Goal: Find contact information: Find contact information

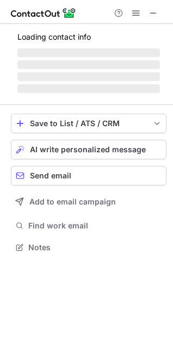
scroll to position [246, 173]
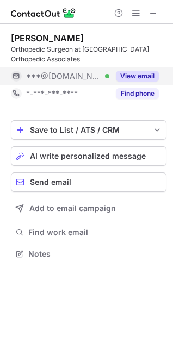
click at [133, 79] on button "View email" at bounding box center [137, 76] width 43 height 11
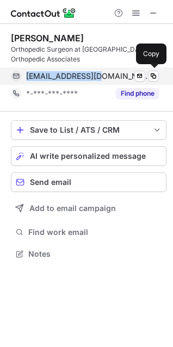
drag, startPoint x: 23, startPoint y: 77, endPoint x: 98, endPoint y: 77, distance: 75.6
click at [98, 77] on div "drdassa@gmail.com Verified Send email Copy" at bounding box center [85, 75] width 148 height 17
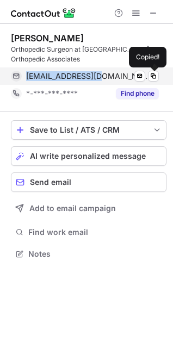
copy div "drdassa@gmail.com"
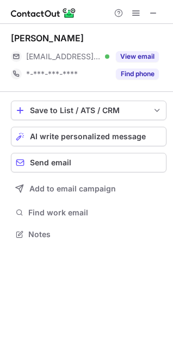
scroll to position [226, 173]
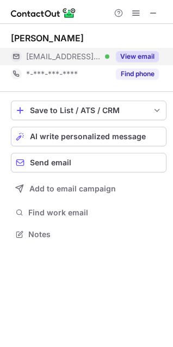
click at [142, 55] on button "View email" at bounding box center [137, 56] width 43 height 11
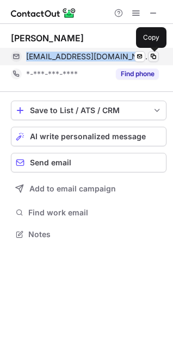
drag, startPoint x: 28, startPoint y: 60, endPoint x: 155, endPoint y: 52, distance: 127.5
click at [155, 52] on div "demetracopoulosc@hss.edu Verified Send email Copy" at bounding box center [85, 56] width 148 height 17
copy div "demetracopoulosc@hss.edu Verified Send email"
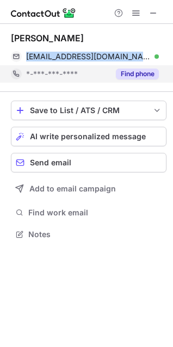
click at [142, 70] on button "Find phone" at bounding box center [137, 74] width 43 height 11
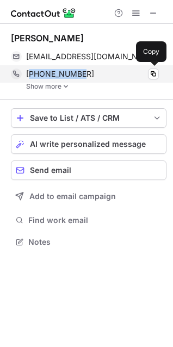
drag, startPoint x: 31, startPoint y: 76, endPoint x: 88, endPoint y: 76, distance: 56.5
click at [88, 76] on div "+12126061730" at bounding box center [92, 74] width 133 height 10
copy span "12126061730"
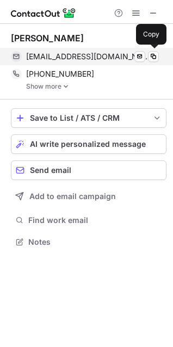
click at [98, 53] on span "demetracopoulosc@hss.edu" at bounding box center [88, 57] width 124 height 10
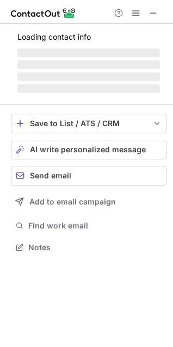
scroll to position [211, 173]
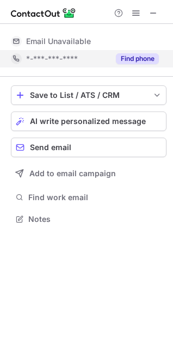
click at [143, 56] on button "Find phone" at bounding box center [137, 58] width 43 height 11
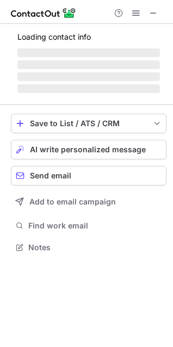
scroll to position [226, 173]
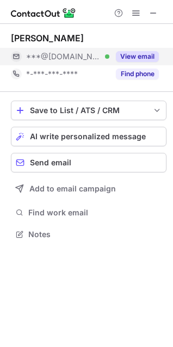
click at [139, 55] on button "View email" at bounding box center [137, 56] width 43 height 11
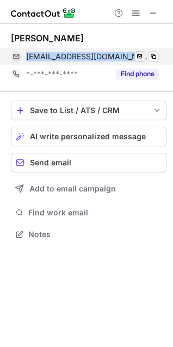
drag, startPoint x: 26, startPoint y: 56, endPoint x: 134, endPoint y: 57, distance: 107.7
click at [134, 57] on div "drdhawan@hotmail.com Verified Send email Copy" at bounding box center [85, 56] width 148 height 17
copy div "drdhawan@hotmail.com Verified"
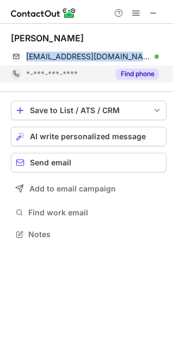
click at [124, 77] on button "Find phone" at bounding box center [137, 74] width 43 height 11
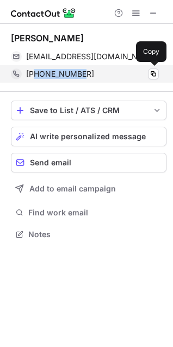
drag, startPoint x: 33, startPoint y: 78, endPoint x: 80, endPoint y: 79, distance: 47.9
click at [81, 79] on div "+18042999446 Copy" at bounding box center [85, 73] width 148 height 17
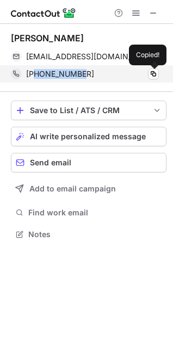
copy span "8042999446"
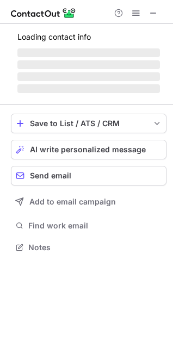
scroll to position [261, 173]
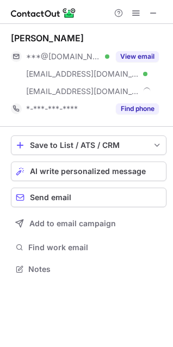
click at [148, 58] on button "View email" at bounding box center [137, 56] width 43 height 11
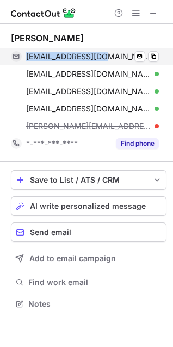
drag, startPoint x: 23, startPoint y: 58, endPoint x: 105, endPoint y: 50, distance: 81.9
click at [105, 50] on div "jdinesmd@gmail.com Verified Send email Copy" at bounding box center [85, 56] width 148 height 17
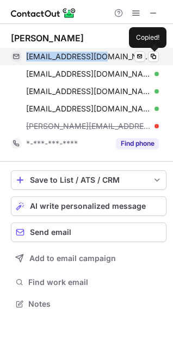
copy div "jdinesmd@gmail.com"
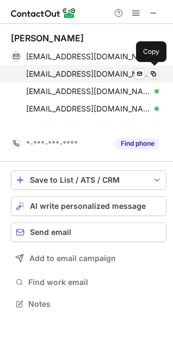
scroll to position [278, 173]
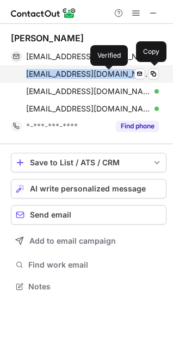
drag, startPoint x: 26, startPoint y: 74, endPoint x: 110, endPoint y: 74, distance: 84.3
click at [110, 74] on div "joshdines@gmail.com Verified Send email Copy" at bounding box center [85, 73] width 148 height 17
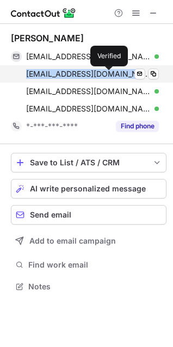
copy span "joshdines@gmail.com"
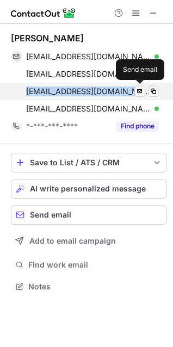
drag, startPoint x: 20, startPoint y: 92, endPoint x: 147, endPoint y: 87, distance: 127.3
click at [147, 87] on div "kathryntomberlin@gmail.com Verified Send email" at bounding box center [85, 91] width 148 height 17
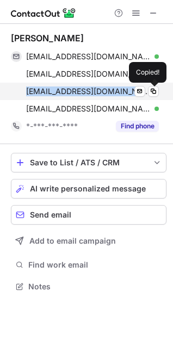
copy span "kathryntomberlin@gmail.com"
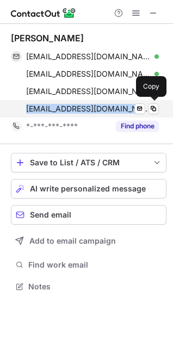
drag, startPoint x: 26, startPoint y: 110, endPoint x: 97, endPoint y: 103, distance: 71.5
click at [97, 104] on div "dinesj@hss.edu Verified" at bounding box center [92, 109] width 133 height 10
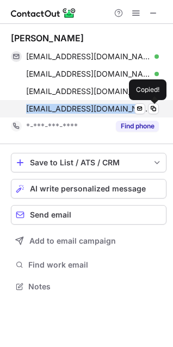
copy span "dinesj@hss.edu"
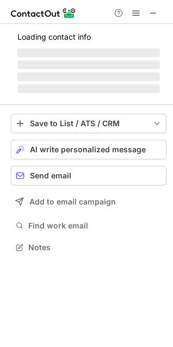
scroll to position [244, 173]
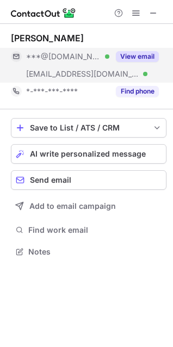
click at [136, 49] on div "View email" at bounding box center [133, 56] width 49 height 17
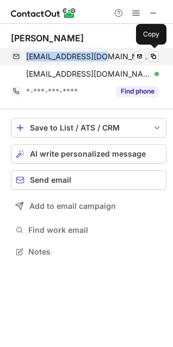
drag, startPoint x: 25, startPoint y: 59, endPoint x: 107, endPoint y: 57, distance: 82.1
click at [107, 57] on div "ddinesmd98@aol.com Verified Send email Copy" at bounding box center [85, 56] width 148 height 17
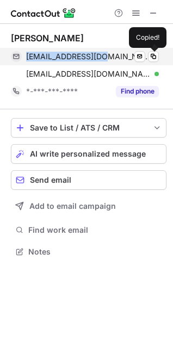
copy span "ddinesmd98@aol.com"
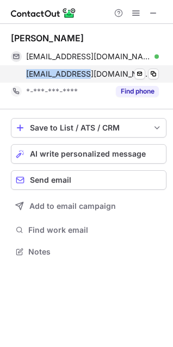
drag, startPoint x: 22, startPoint y: 75, endPoint x: 89, endPoint y: 81, distance: 67.7
click at [89, 81] on div "dinesd@hss.edu Verified Send email Copy" at bounding box center [85, 73] width 148 height 17
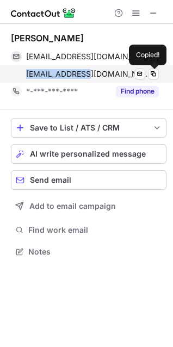
click at [51, 72] on span "dinesd@hss.edu" at bounding box center [88, 74] width 124 height 10
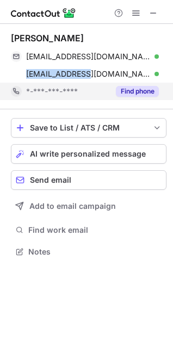
click at [153, 94] on button "Find phone" at bounding box center [137, 91] width 43 height 11
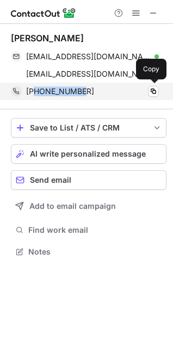
drag, startPoint x: 35, startPoint y: 93, endPoint x: 79, endPoint y: 94, distance: 44.0
click at [79, 94] on div "+19172251511" at bounding box center [92, 91] width 133 height 10
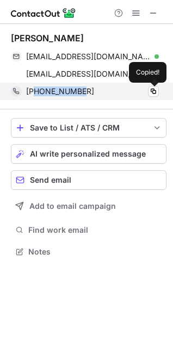
copy span "9172251511"
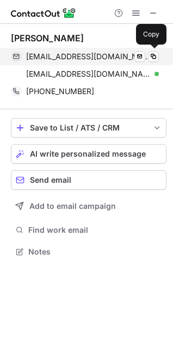
click at [70, 59] on span "ddinesmd98@aol.com" at bounding box center [88, 57] width 124 height 10
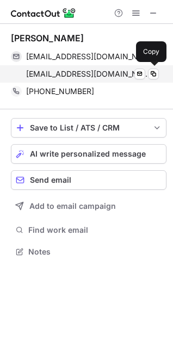
click at [71, 72] on span "dinesd@hss.edu" at bounding box center [88, 74] width 124 height 10
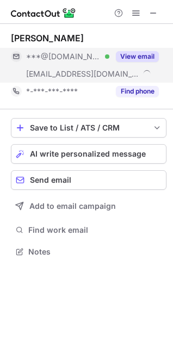
click at [134, 56] on button "View email" at bounding box center [137, 56] width 43 height 11
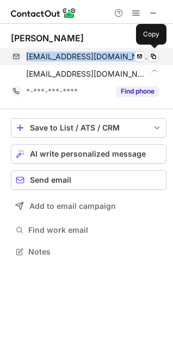
drag, startPoint x: 26, startPoint y: 60, endPoint x: 111, endPoint y: 59, distance: 85.9
click at [111, 59] on div "gdifelice@hotmail.com Verified Send email Copy" at bounding box center [85, 56] width 148 height 17
click at [75, 54] on span "gdifelice@hotmail.com" at bounding box center [88, 57] width 124 height 10
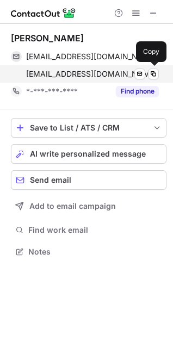
click at [65, 74] on span "difeliceg@hss.edu" at bounding box center [91, 74] width 131 height 10
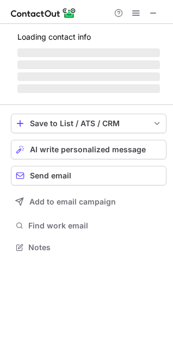
scroll to position [226, 173]
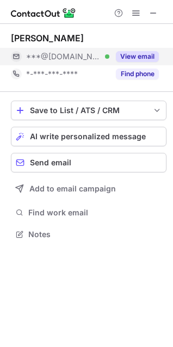
click at [139, 54] on button "View email" at bounding box center [137, 56] width 43 height 11
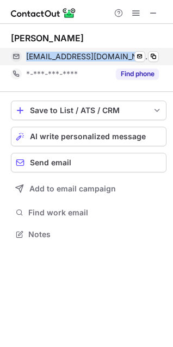
drag, startPoint x: 23, startPoint y: 57, endPoint x: 115, endPoint y: 52, distance: 92.0
click at [116, 51] on div "diwanortho@gmail.com Verified Send email Copy" at bounding box center [85, 56] width 148 height 17
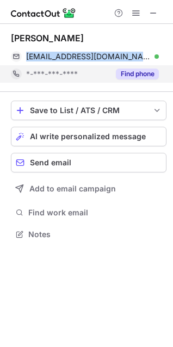
click at [146, 70] on button "Find phone" at bounding box center [137, 74] width 43 height 11
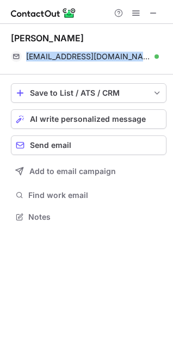
scroll to position [209, 173]
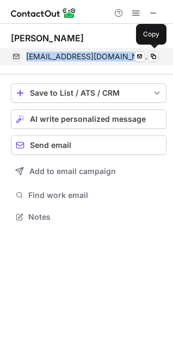
click at [80, 59] on span "diwanortho@gmail.com" at bounding box center [88, 57] width 124 height 10
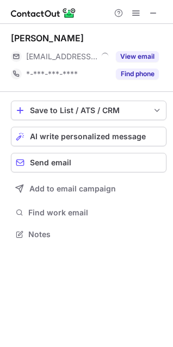
scroll to position [226, 173]
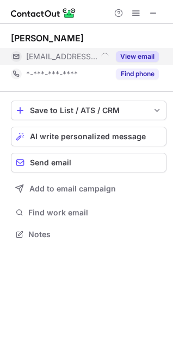
click at [140, 53] on button "View email" at bounding box center [137, 56] width 43 height 11
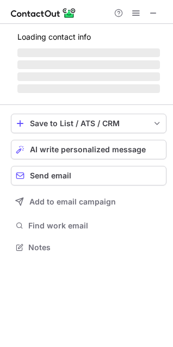
scroll to position [244, 173]
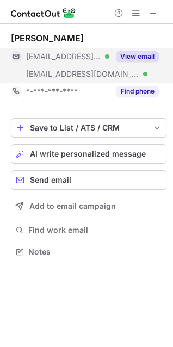
click at [135, 55] on button "View email" at bounding box center [137, 56] width 43 height 11
click at [139, 55] on button "View email" at bounding box center [137, 56] width 43 height 11
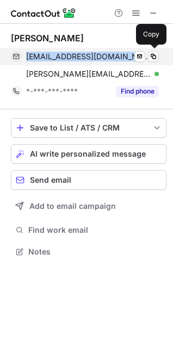
drag, startPoint x: 24, startPoint y: 58, endPoint x: 131, endPoint y: 52, distance: 107.3
click at [131, 52] on div "samehelguizaoui@gmail.com Verified Send email Copy" at bounding box center [85, 56] width 148 height 17
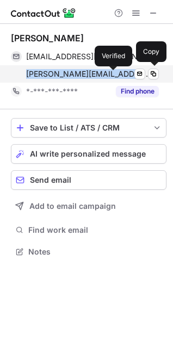
drag, startPoint x: 16, startPoint y: 74, endPoint x: 114, endPoint y: 74, distance: 97.3
click at [114, 74] on div "elguizaoui.2@osu.edu Verified Send email Copy" at bounding box center [85, 73] width 148 height 17
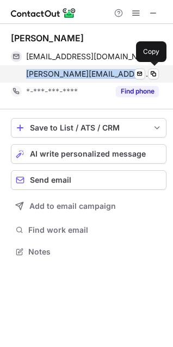
click at [86, 74] on span "elguizaoui.2@osu.edu" at bounding box center [88, 74] width 124 height 10
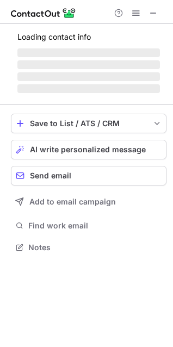
scroll to position [226, 173]
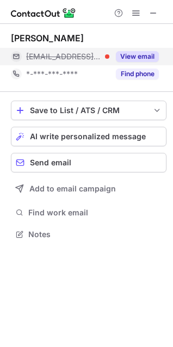
click at [146, 53] on button "View email" at bounding box center [137, 56] width 43 height 11
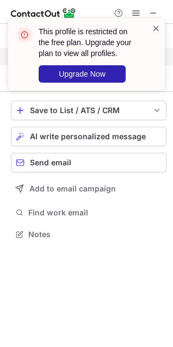
click at [160, 27] on span at bounding box center [156, 28] width 9 height 11
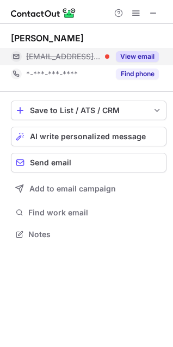
click at [145, 71] on button "Find phone" at bounding box center [137, 74] width 43 height 11
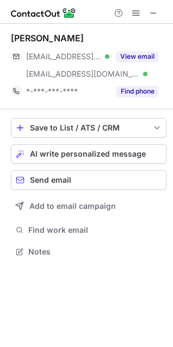
scroll to position [244, 173]
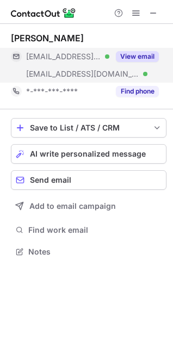
click at [131, 60] on button "View email" at bounding box center [137, 56] width 43 height 11
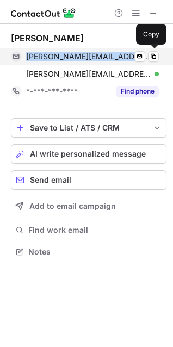
drag, startPoint x: 22, startPoint y: 64, endPoint x: 120, endPoint y: 58, distance: 98.0
click at [120, 58] on div "kenneth.egol@nyumc.org Verified Send email Copy" at bounding box center [85, 56] width 148 height 17
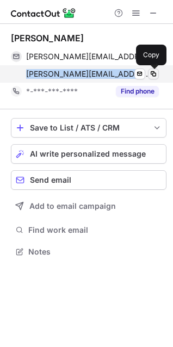
drag, startPoint x: 21, startPoint y: 77, endPoint x: 152, endPoint y: 71, distance: 131.1
click at [152, 71] on div "kenneth.egol@med.nyu.edu Verified Send email Copy" at bounding box center [85, 73] width 148 height 17
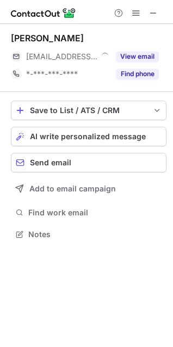
scroll to position [226, 173]
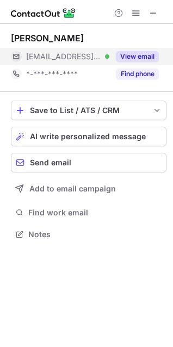
click at [140, 55] on button "View email" at bounding box center [137, 56] width 43 height 11
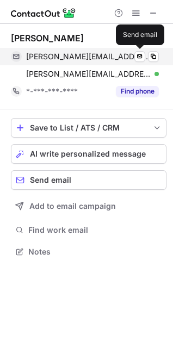
scroll to position [244, 173]
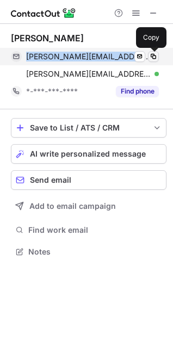
drag, startPoint x: 24, startPoint y: 61, endPoint x: 156, endPoint y: 51, distance: 132.5
click at [156, 51] on div "stephen@betterhealthcare.co Verified Send email Copy" at bounding box center [85, 56] width 148 height 17
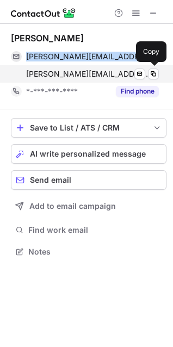
click at [69, 72] on span "stephen@betterhealthcare.co" at bounding box center [88, 74] width 124 height 10
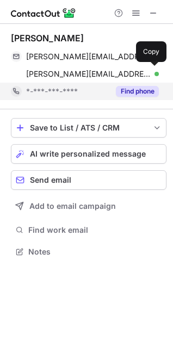
click at [136, 95] on button "Find phone" at bounding box center [137, 91] width 43 height 11
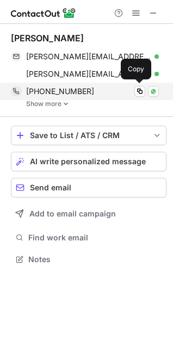
scroll to position [251, 173]
drag, startPoint x: 35, startPoint y: 95, endPoint x: 96, endPoint y: 95, distance: 60.3
click at [96, 95] on div "+19178485773" at bounding box center [92, 91] width 133 height 10
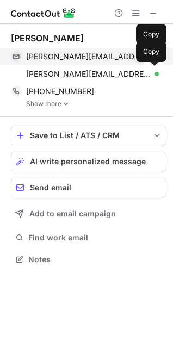
click at [80, 58] on span "stephen@betterhealthcare.co" at bounding box center [88, 57] width 124 height 10
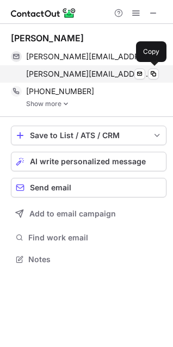
click at [90, 77] on span "stephen@betterhealthcare.co" at bounding box center [88, 74] width 124 height 10
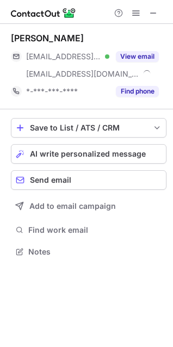
scroll to position [244, 173]
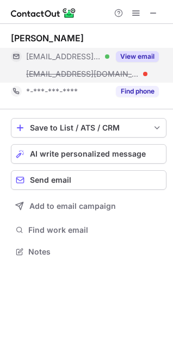
click at [139, 59] on button "View email" at bounding box center [137, 56] width 43 height 11
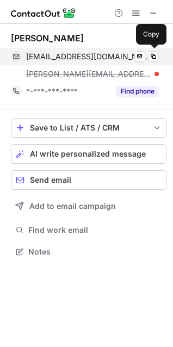
drag, startPoint x: 24, startPoint y: 60, endPoint x: 102, endPoint y: 59, distance: 77.8
click at [102, 59] on div "afaust@ocoanet.com Verified Send email Copy" at bounding box center [85, 56] width 148 height 17
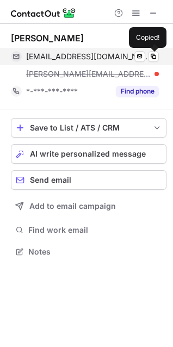
click at [102, 59] on span "afaust@ocoanet.com" at bounding box center [88, 57] width 124 height 10
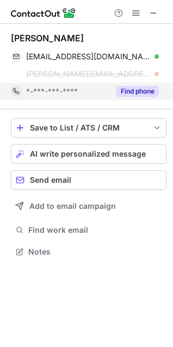
click at [121, 91] on button "Find phone" at bounding box center [137, 91] width 43 height 11
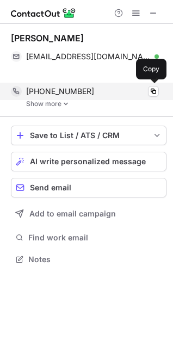
scroll to position [234, 173]
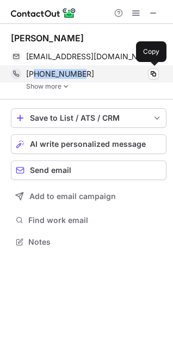
drag, startPoint x: 35, startPoint y: 73, endPoint x: 99, endPoint y: 75, distance: 63.6
click at [99, 75] on div "+15164556426" at bounding box center [92, 74] width 133 height 10
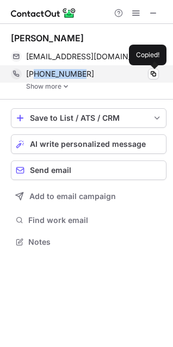
click at [99, 75] on div "+15164556426" at bounding box center [92, 74] width 133 height 10
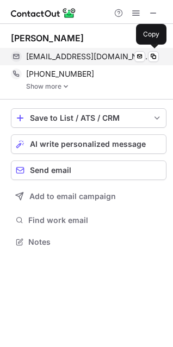
click at [82, 55] on span "afaust@ocoanet.com" at bounding box center [88, 57] width 124 height 10
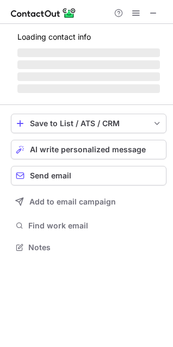
scroll to position [244, 173]
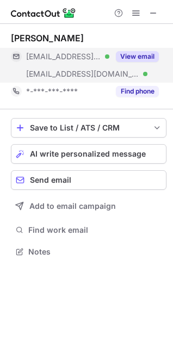
click at [146, 54] on button "View email" at bounding box center [137, 56] width 43 height 11
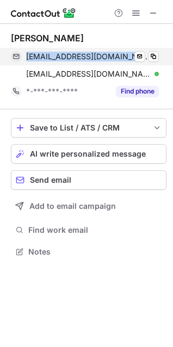
drag, startPoint x: 26, startPoint y: 59, endPoint x: 117, endPoint y: 54, distance: 92.0
click at [117, 54] on div "mfiggie@optonline.net Verified Send email Copy" at bounding box center [85, 56] width 148 height 17
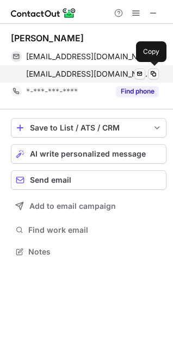
click at [52, 77] on span "figgiem@hss.edu" at bounding box center [88, 74] width 124 height 10
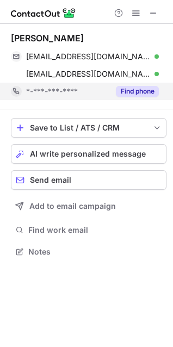
click at [143, 93] on button "Find phone" at bounding box center [137, 91] width 43 height 11
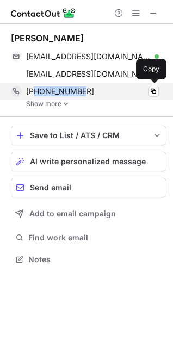
drag, startPoint x: 36, startPoint y: 92, endPoint x: 86, endPoint y: 98, distance: 50.4
click at [86, 98] on div "+12032535215 Copy" at bounding box center [85, 91] width 148 height 17
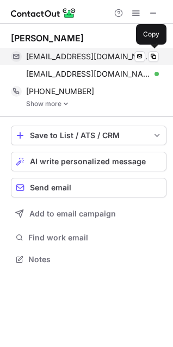
click at [76, 58] on span "mfiggie@optonline.net" at bounding box center [88, 57] width 124 height 10
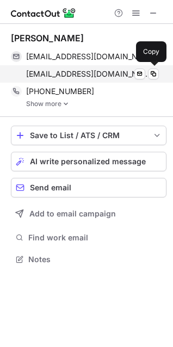
click at [82, 71] on span "figgiem@hss.edu" at bounding box center [88, 74] width 124 height 10
